Goal: Task Accomplishment & Management: Complete application form

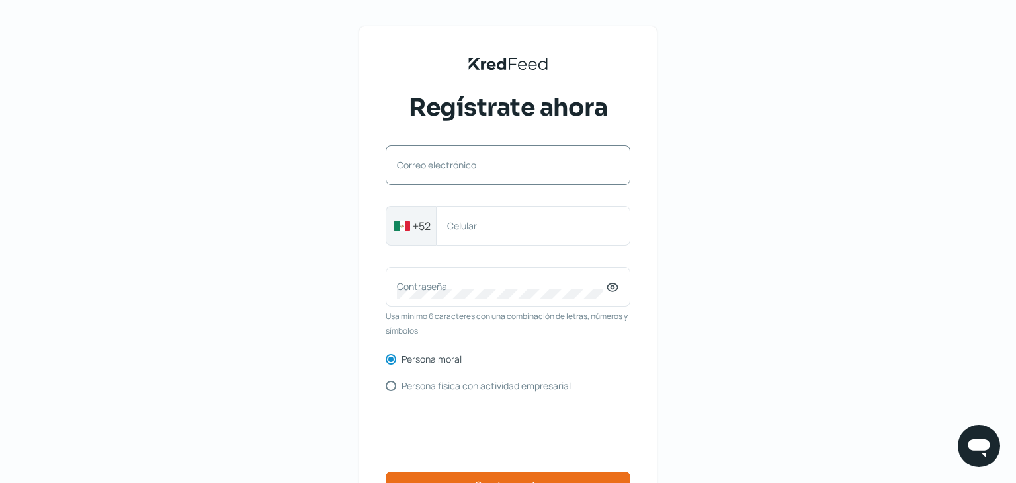
click at [550, 164] on label "Correo electrónico" at bounding box center [501, 165] width 209 height 13
click at [550, 166] on input "Correo electrónico" at bounding box center [508, 172] width 222 height 12
type input "[PERSON_NAME][EMAIL_ADDRESS][DOMAIN_NAME]"
click at [467, 228] on label "Celular" at bounding box center [526, 226] width 159 height 13
click at [467, 228] on input "Celular" at bounding box center [533, 226] width 172 height 12
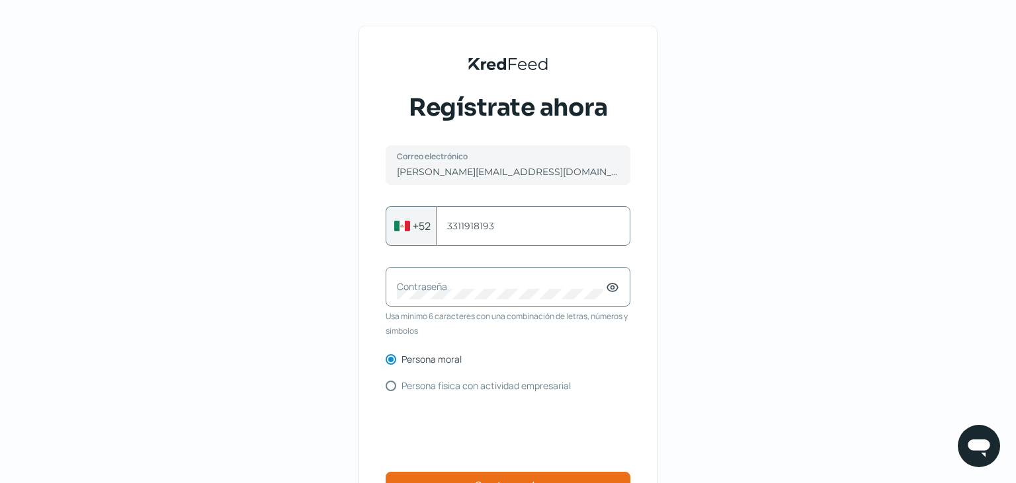
type input "3311918193"
click at [450, 292] on label "Contraseña" at bounding box center [501, 286] width 209 height 13
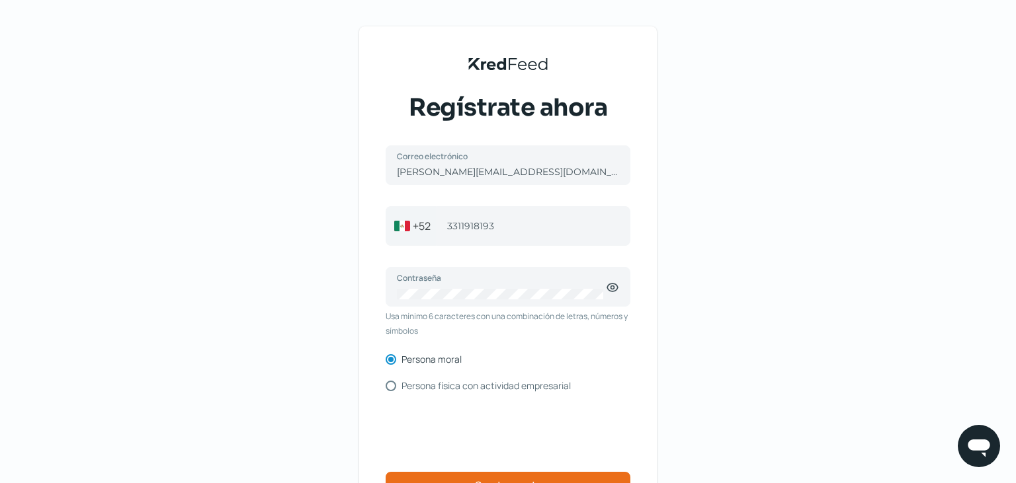
click at [390, 385] on input "Persona física con actividad empresarial" at bounding box center [391, 386] width 11 height 11
radio input "true"
radio input "false"
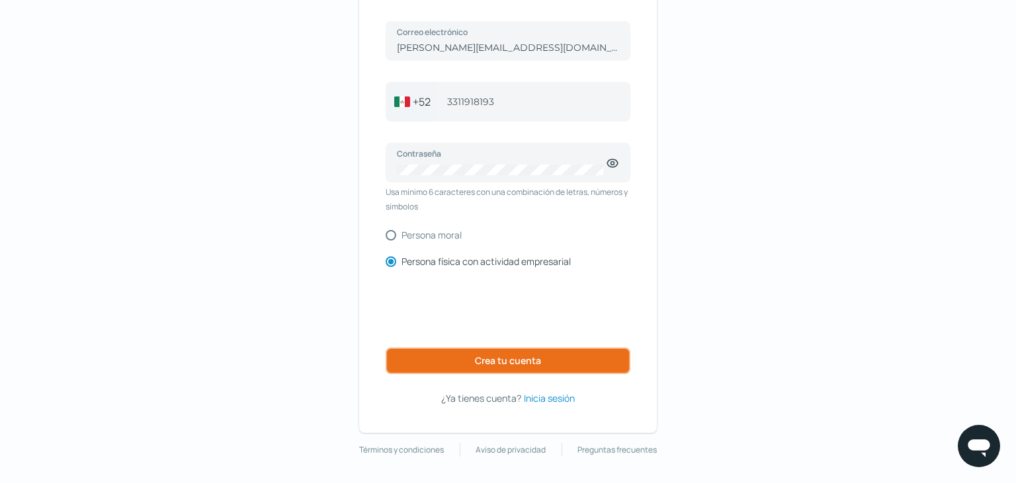
click at [523, 360] on span "Crea tu cuenta" at bounding box center [508, 360] width 66 height 9
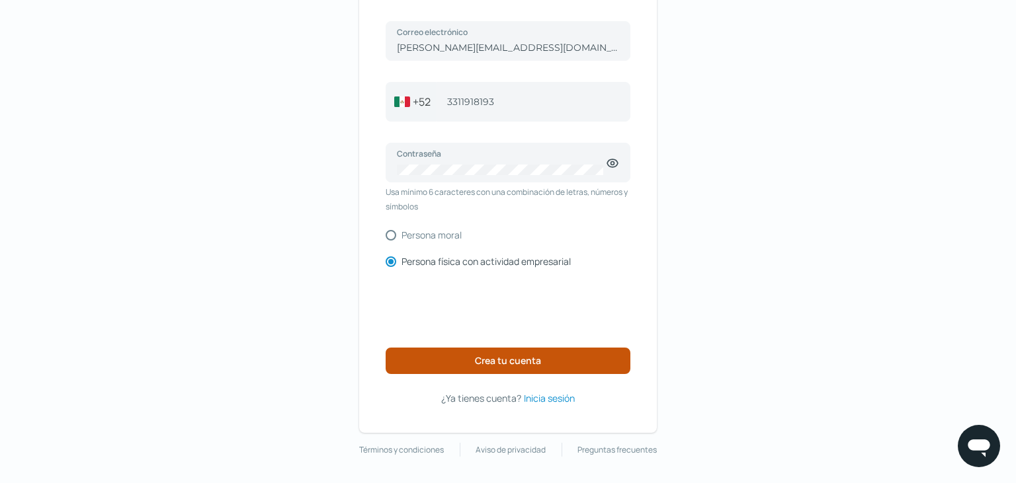
scroll to position [73, 0]
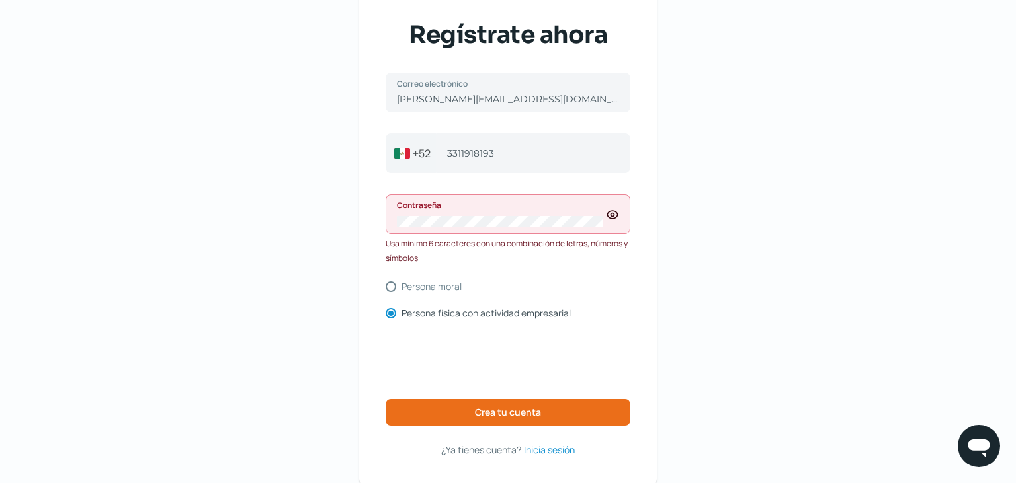
click at [612, 210] on icon at bounding box center [612, 214] width 13 height 13
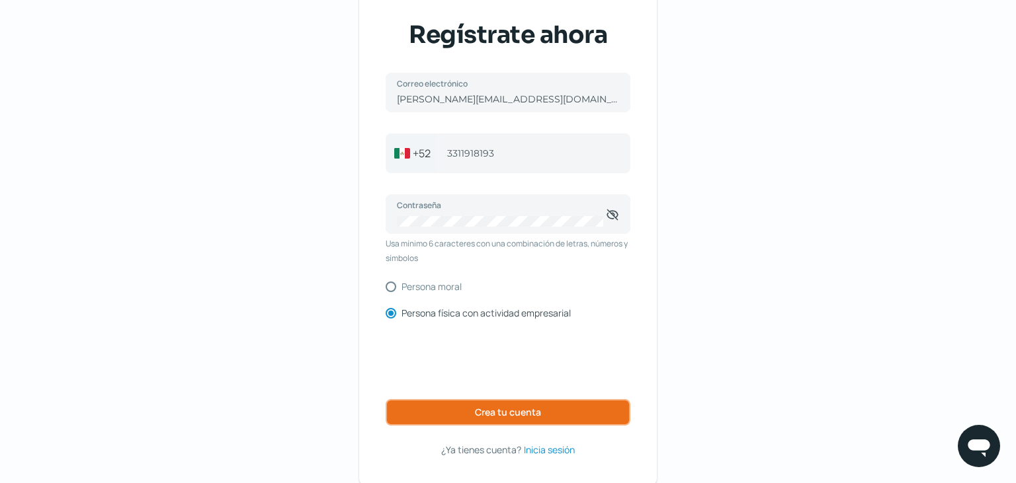
click at [509, 405] on button "Crea tu cuenta" at bounding box center [508, 412] width 245 height 26
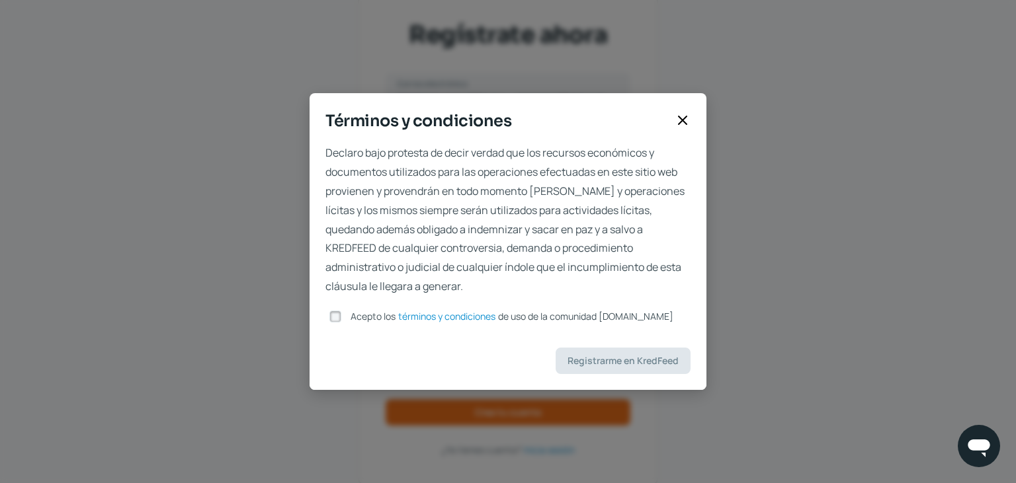
click at [337, 316] on input "Acepto los términos y condiciones de uso de la comunidad [DOMAIN_NAME]" at bounding box center [335, 317] width 12 height 12
checkbox input "true"
click at [615, 360] on span "Registrarme en KredFeed" at bounding box center [622, 360] width 111 height 9
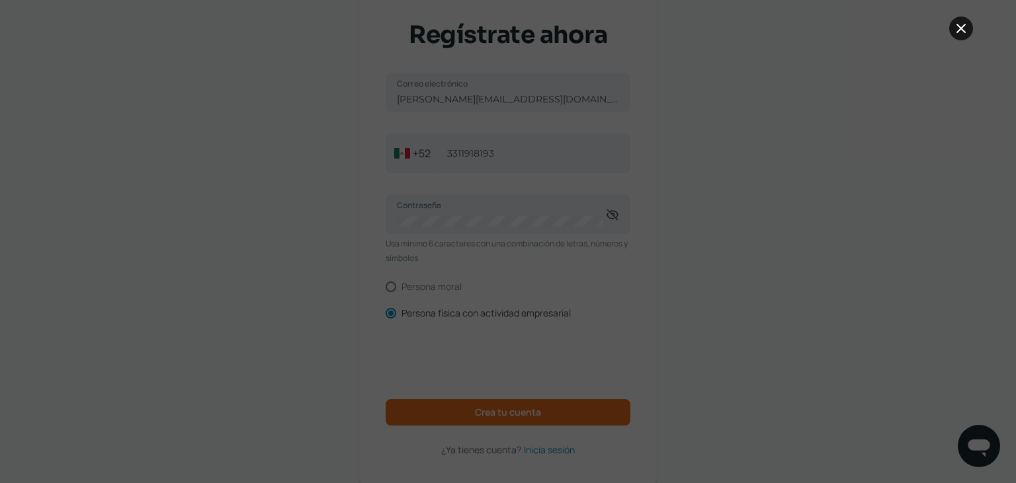
click at [960, 29] on icon at bounding box center [961, 28] width 8 height 8
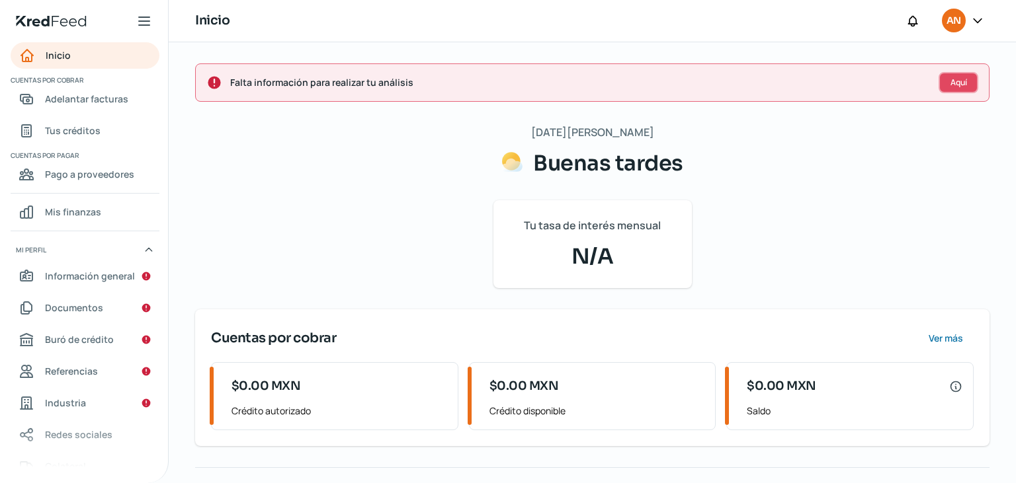
click at [964, 79] on span "Aquí" at bounding box center [958, 83] width 17 height 8
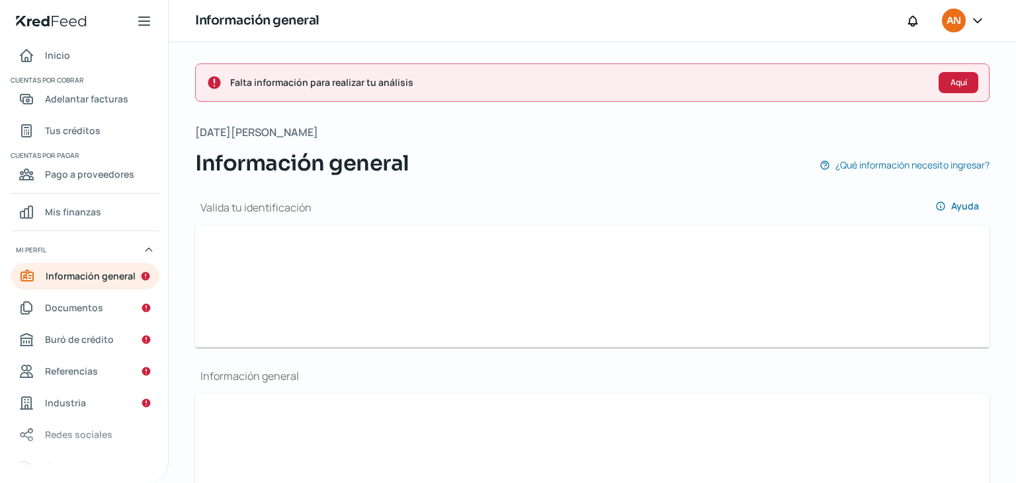
scroll to position [136, 0]
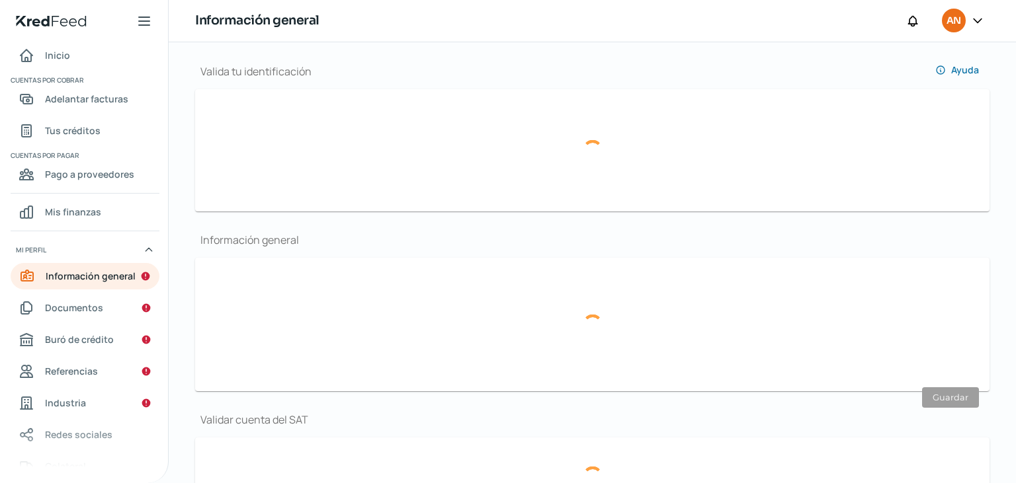
type input "[PERSON_NAME][EMAIL_ADDRESS][DOMAIN_NAME]"
type input "33 - 1191 - 8193"
